Goal: Task Accomplishment & Management: Manage account settings

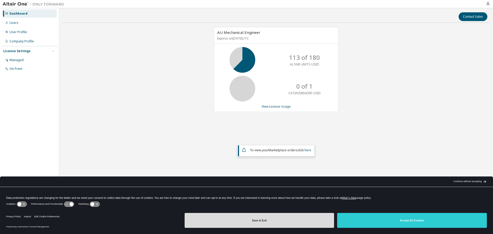
click at [269, 221] on button "Save & Exit" at bounding box center [260, 220] width 150 height 15
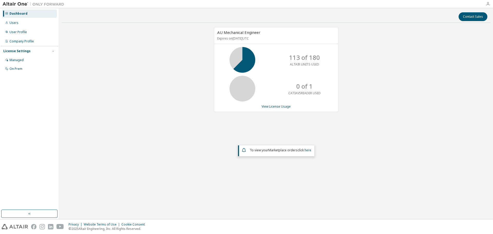
click at [487, 3] on icon "button" at bounding box center [488, 4] width 4 height 4
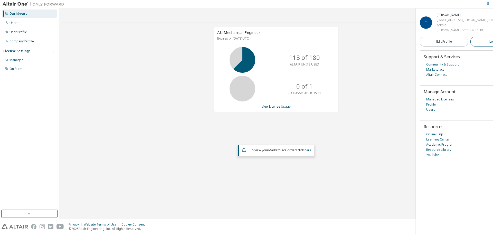
click at [489, 39] on span "Logout" at bounding box center [494, 41] width 11 height 5
